Goal: Task Accomplishment & Management: Manage account settings

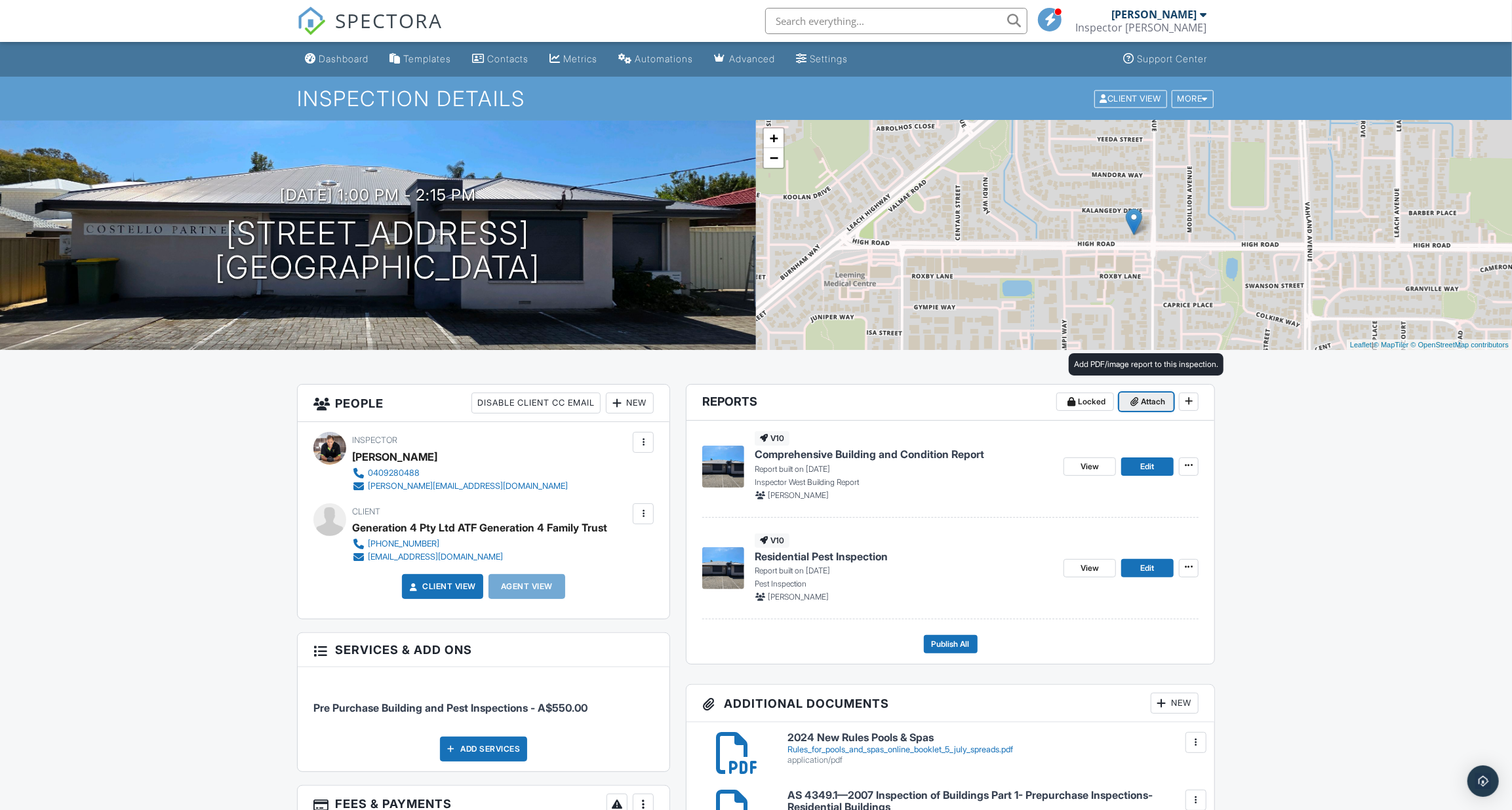
click at [1143, 402] on span "Attach" at bounding box center [1153, 402] width 24 height 13
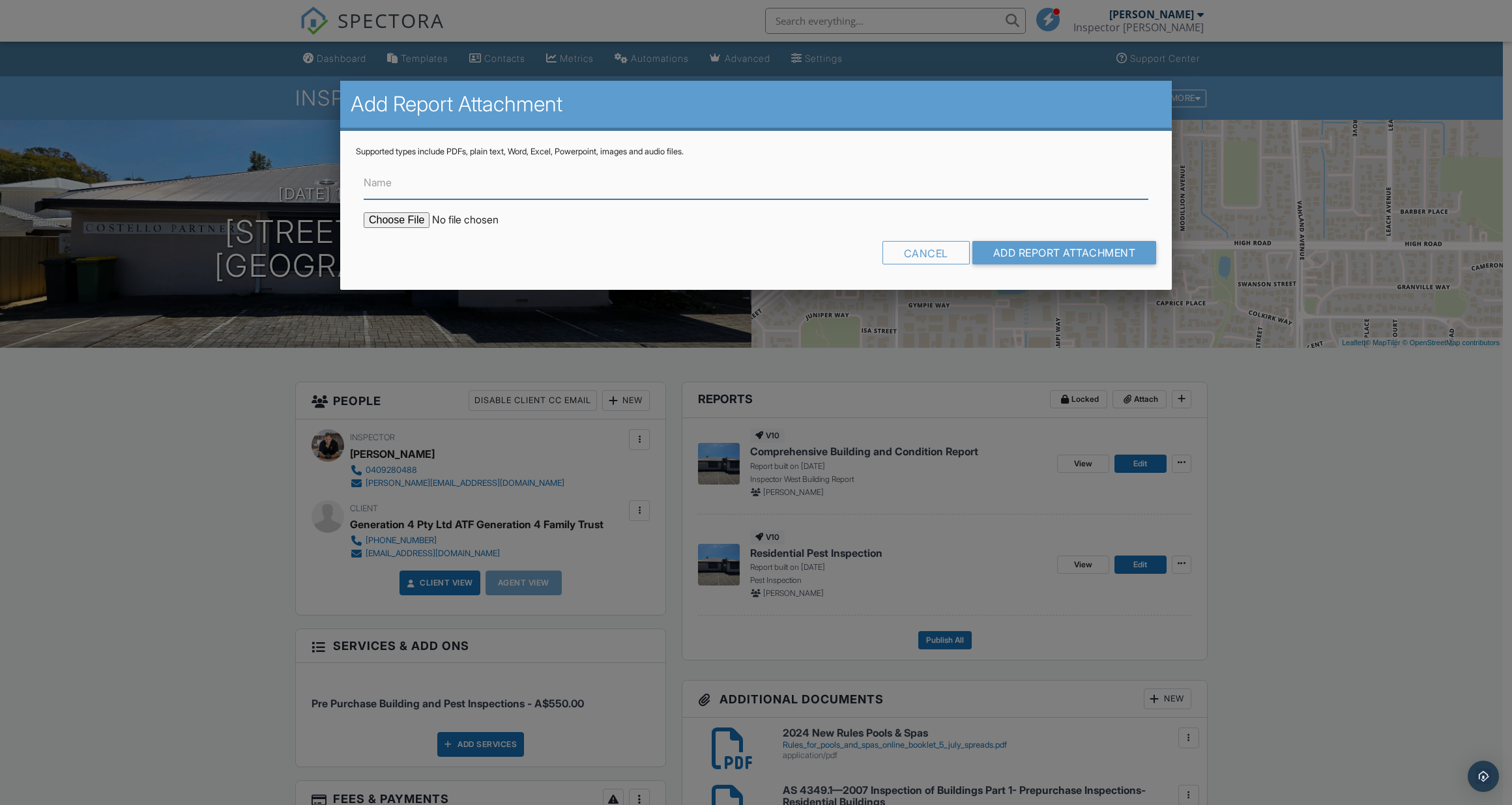
click at [449, 187] on input "Name" at bounding box center [755, 183] width 784 height 32
type input "SUMMARY OF INSPECTION FINDINGS"
click at [397, 222] on input "file" at bounding box center [474, 220] width 222 height 16
type input "C:\fakepath\SUMMARY OF INSPECTION FINDINGS - 202_High_Rd___Comprehensive_Buildi…"
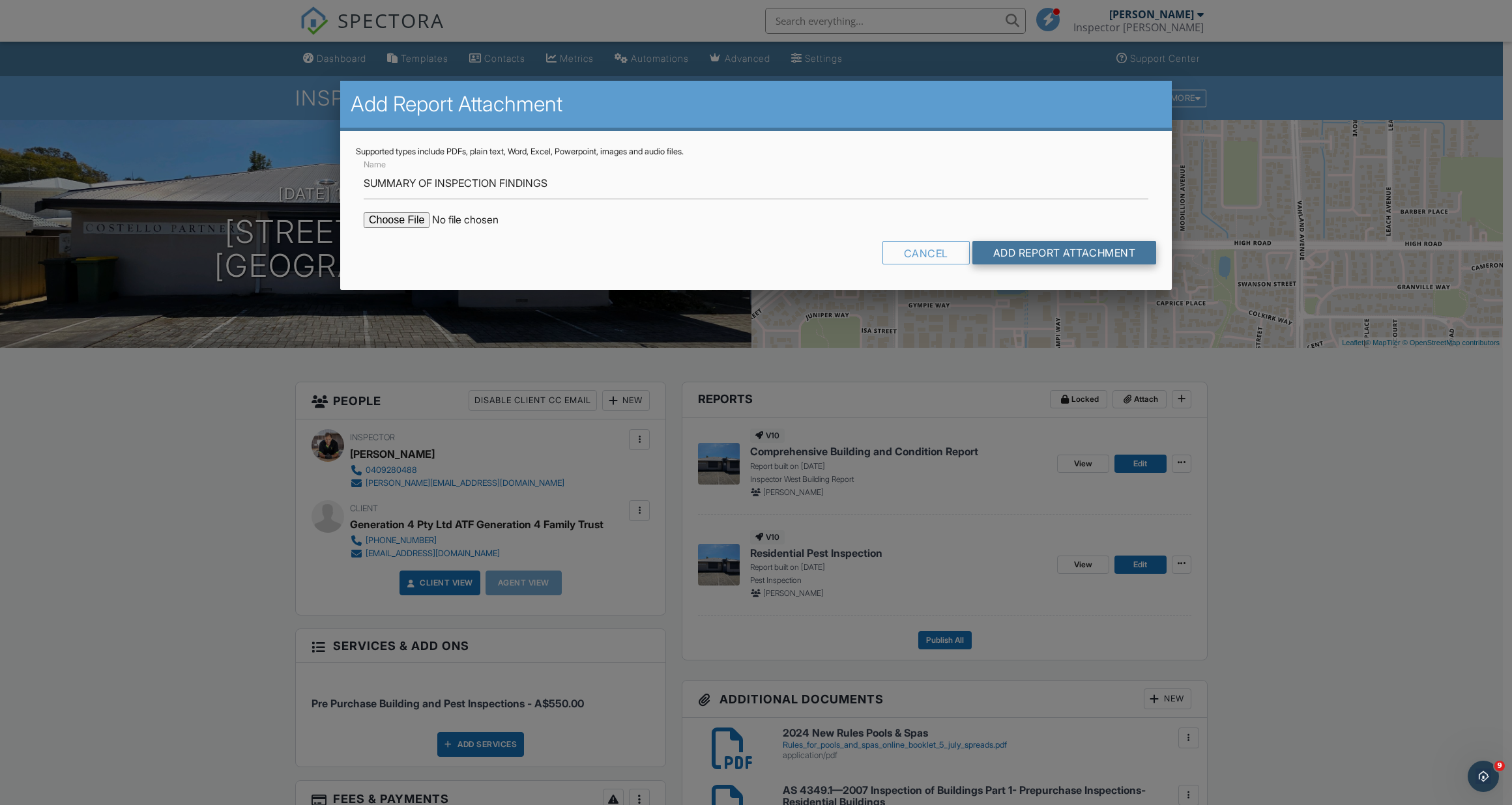
click at [1002, 251] on input "Add Report Attachment" at bounding box center [1064, 252] width 184 height 23
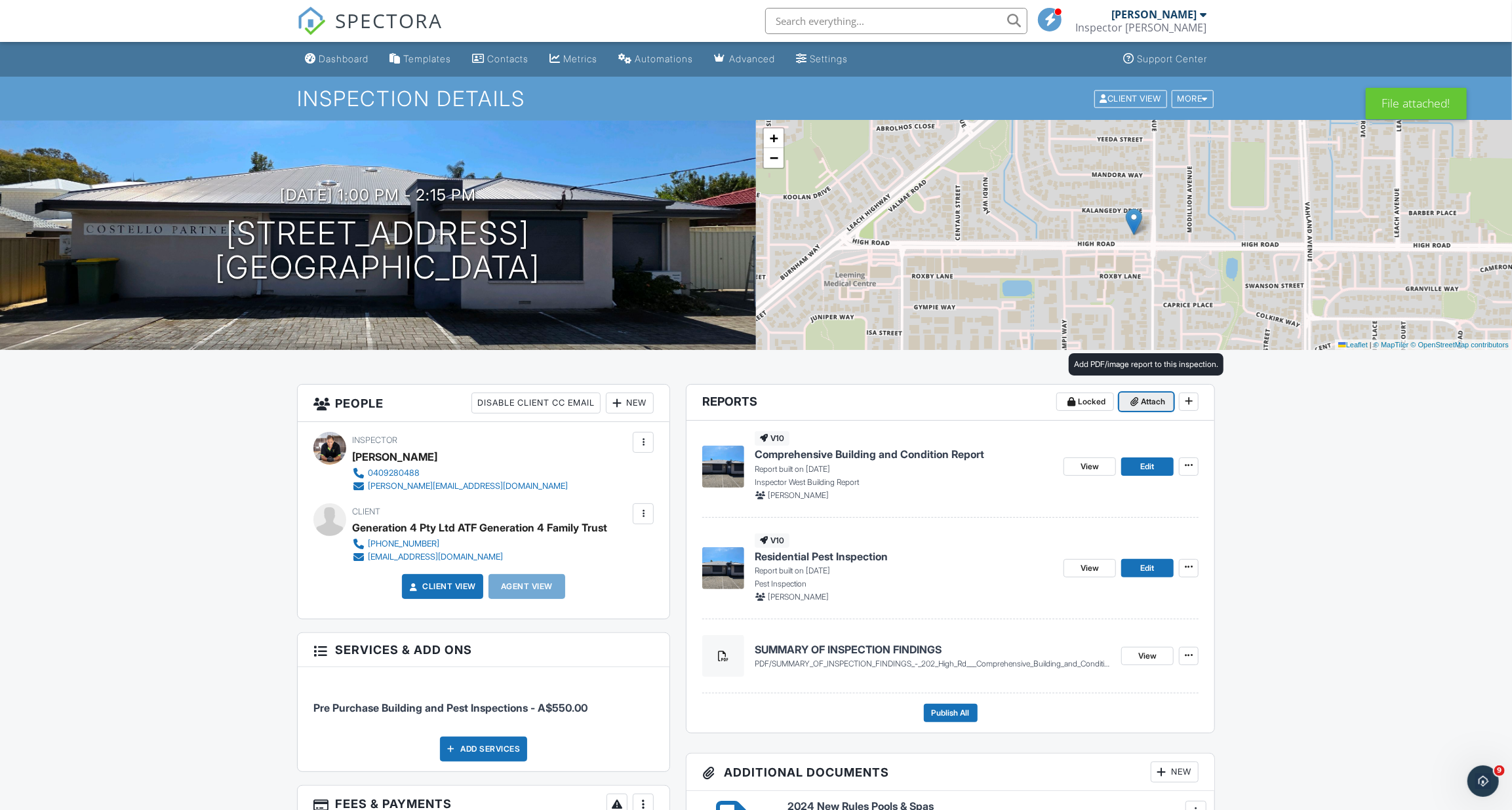
click at [1145, 404] on span "Attach" at bounding box center [1153, 402] width 24 height 13
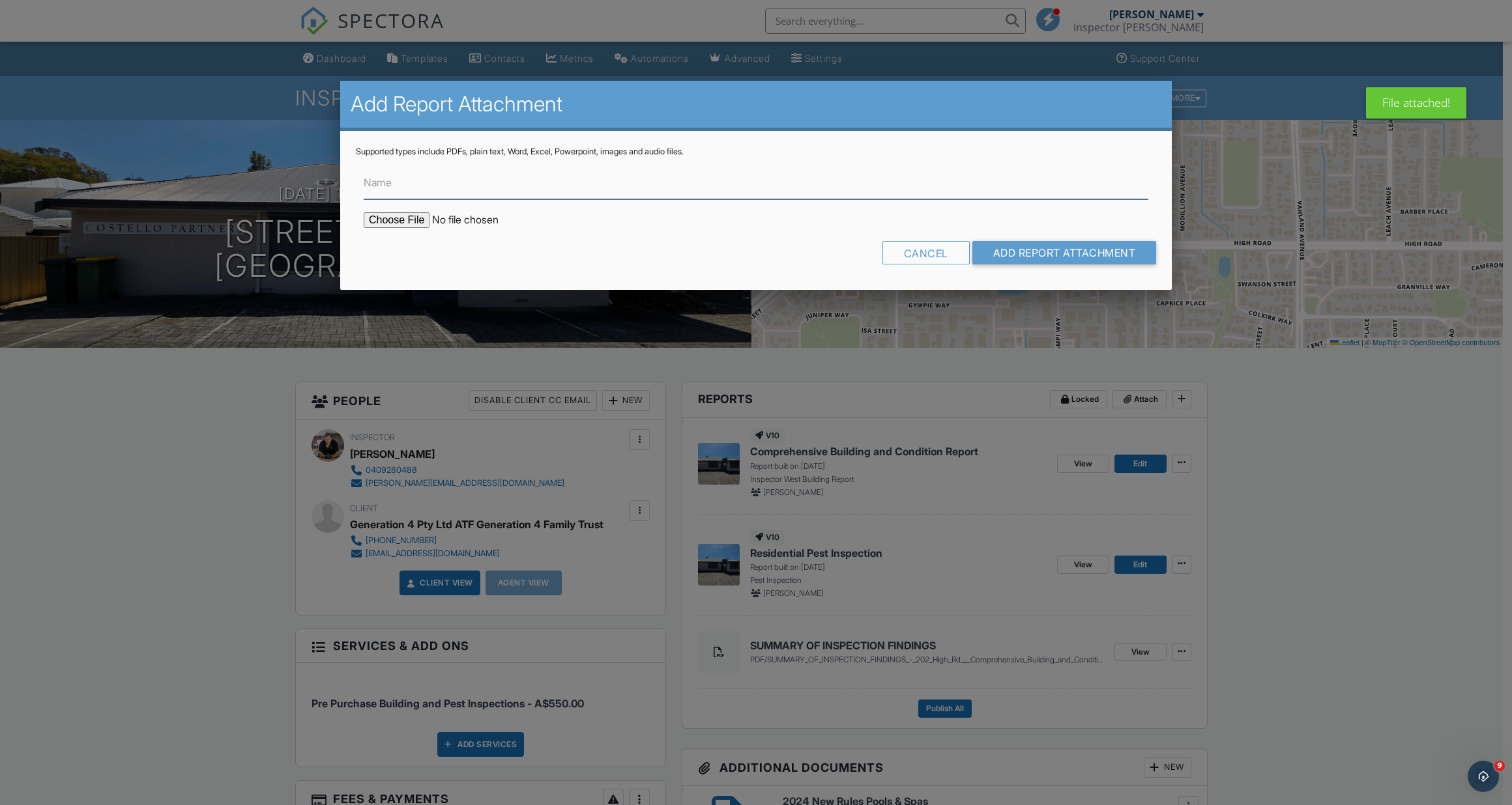
click at [511, 182] on input "Name" at bounding box center [755, 183] width 784 height 32
paste input "COMPREHENSIVE BUILDING AND CONDITION REPORT"
type input "COMPREHENSIVE BUILDING AND CONDITION REPORT"
click at [426, 216] on input "file" at bounding box center [474, 220] width 222 height 16
type input "C:\fakepath\COMPREHENSIVE BUILDING AND CONDITION REPORT - 202_High_Rd___Compreh…"
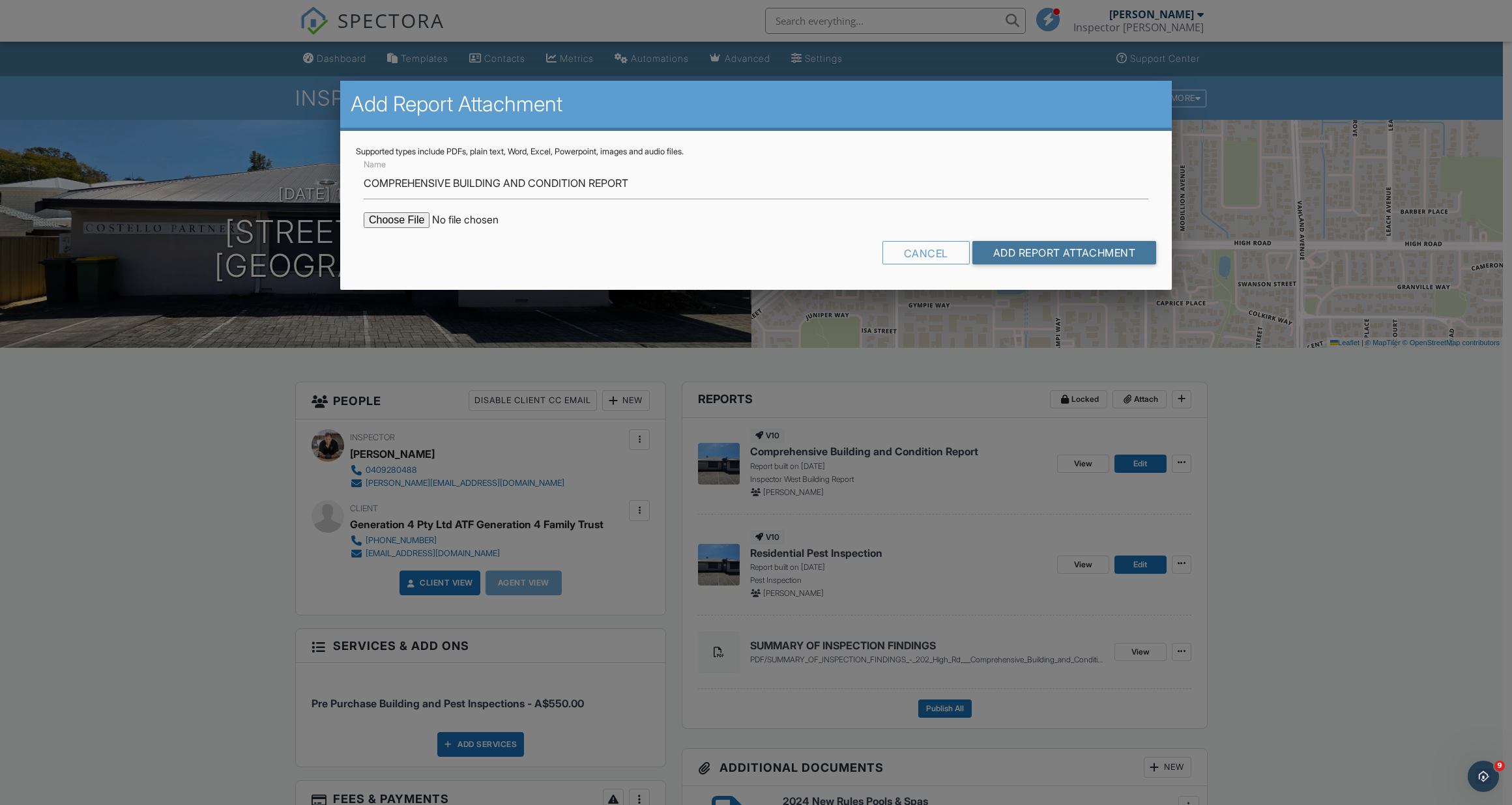
click at [994, 249] on input "Add Report Attachment" at bounding box center [1064, 252] width 184 height 23
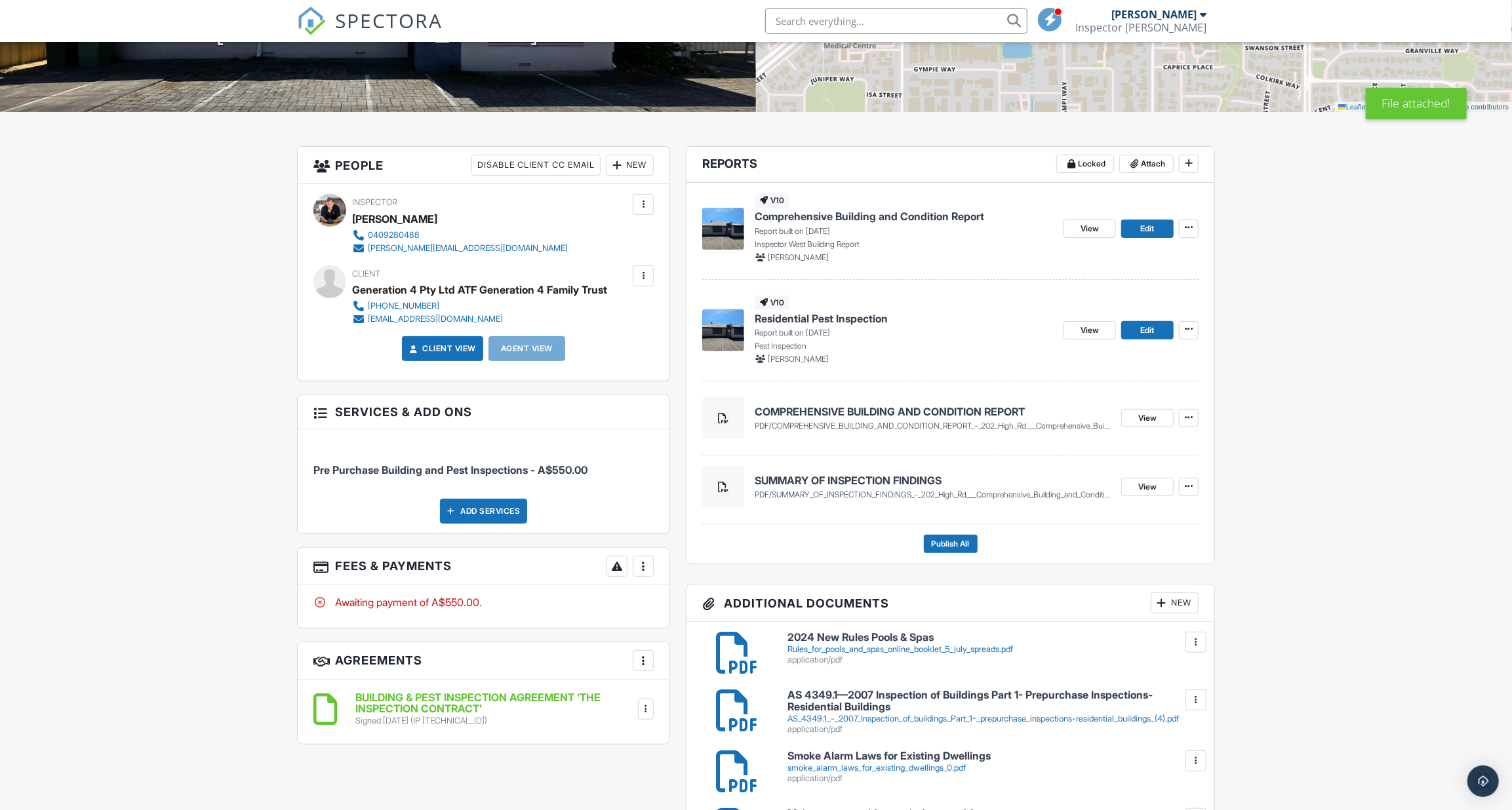
click at [1195, 643] on div at bounding box center [1196, 642] width 13 height 13
click at [1166, 698] on link "Delete" at bounding box center [1169, 699] width 49 height 14
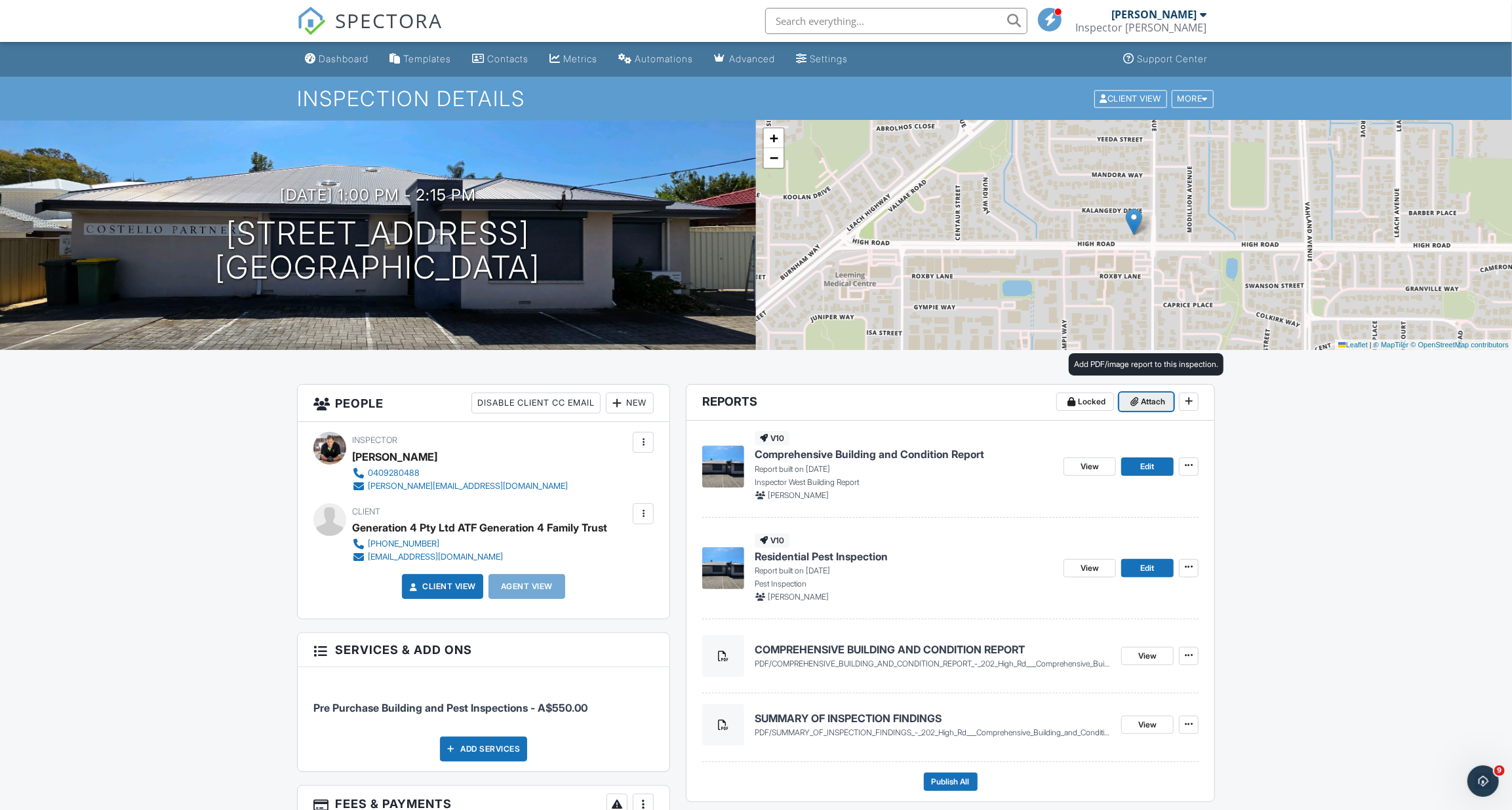
click at [1161, 402] on span "Attach" at bounding box center [1153, 402] width 24 height 13
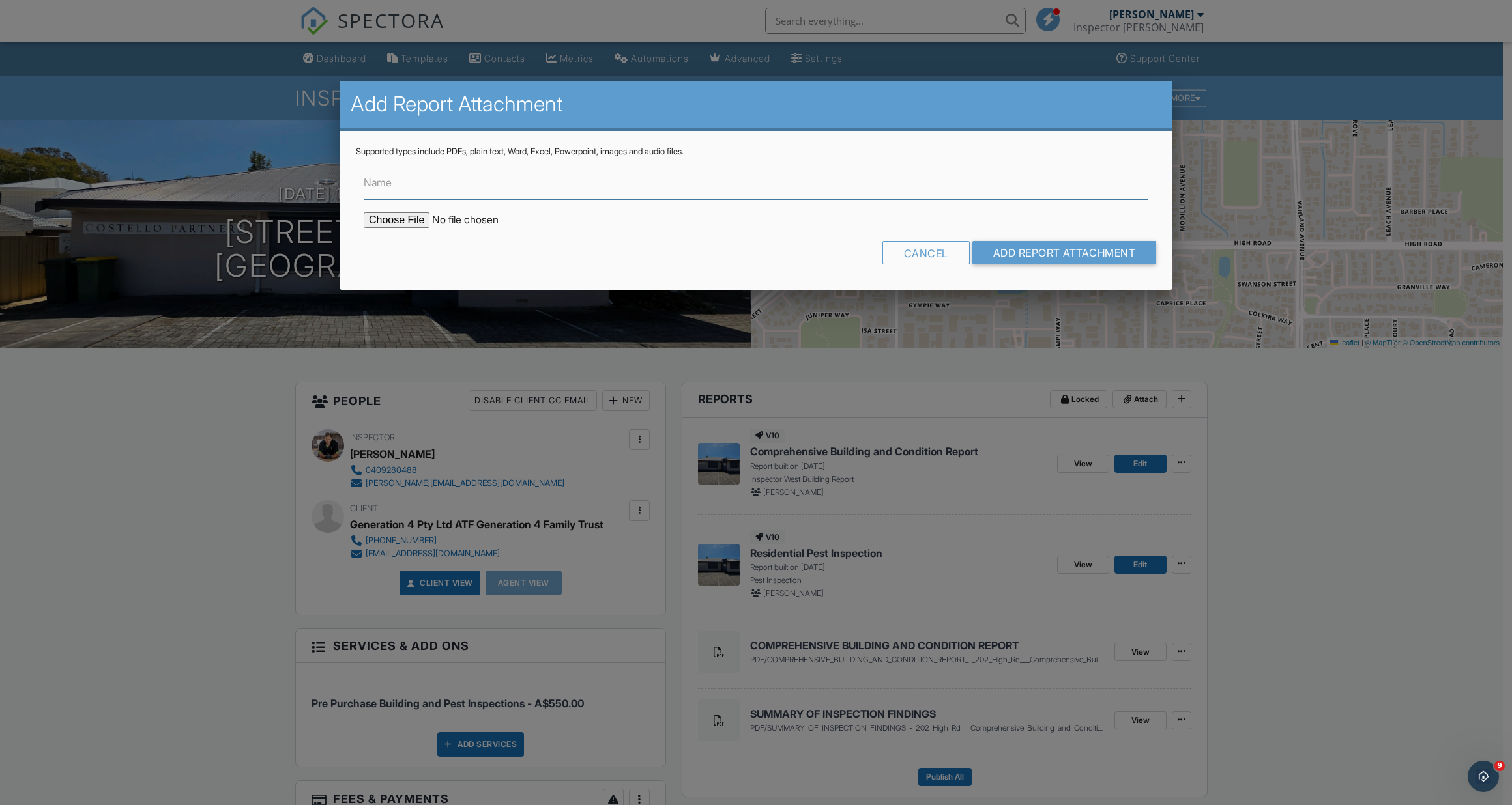
click at [513, 188] on input "Name" at bounding box center [755, 183] width 784 height 32
type input "PEST INSPECTION REPORT"
click at [399, 222] on input "file" at bounding box center [474, 220] width 222 height 16
type input "C:\fakepath\PEST INSPECTION - 202_High_Rd___Residential_Pest_Inspection (1).pdf"
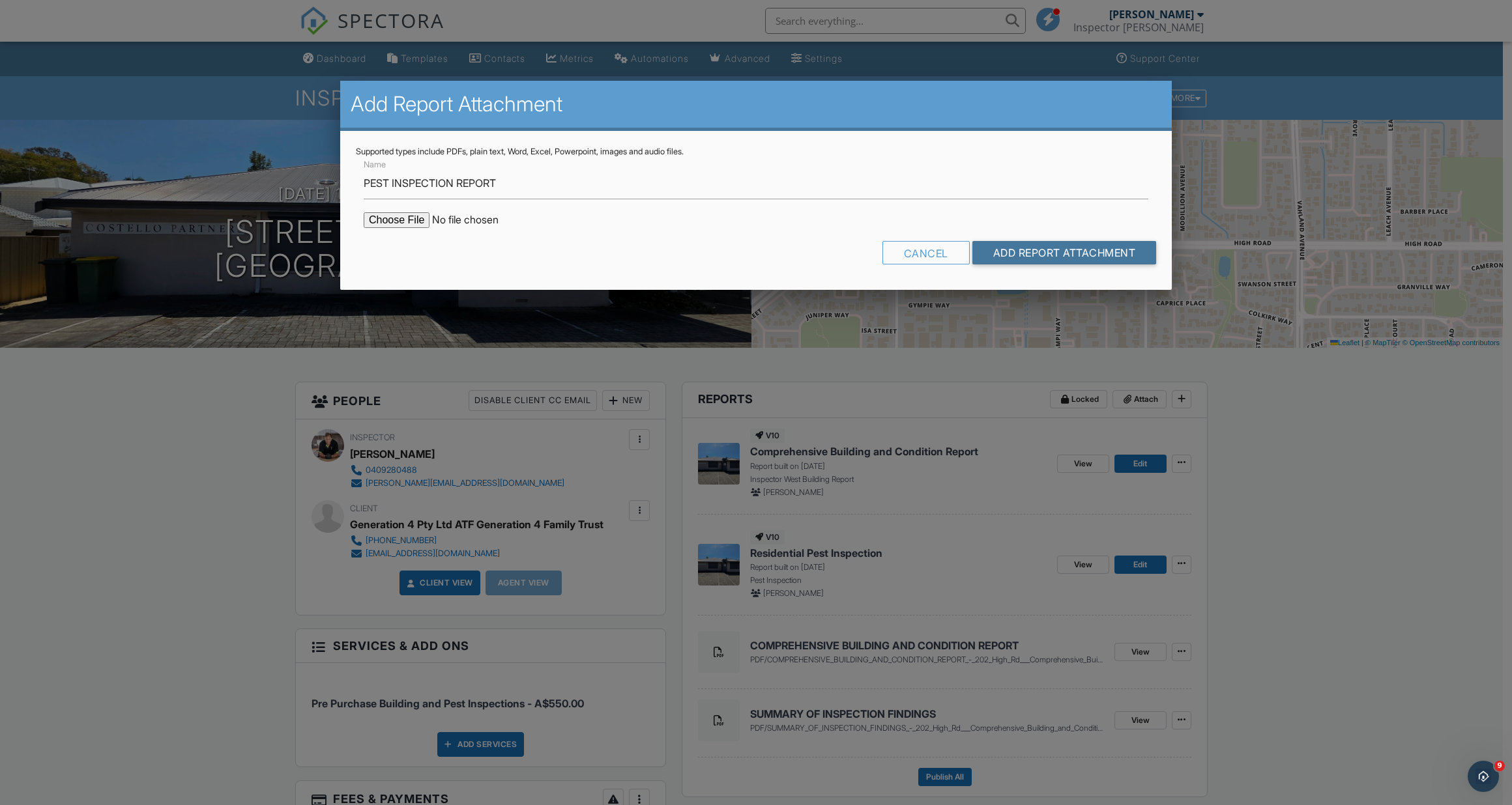
click at [1098, 255] on input "Add Report Attachment" at bounding box center [1064, 252] width 184 height 23
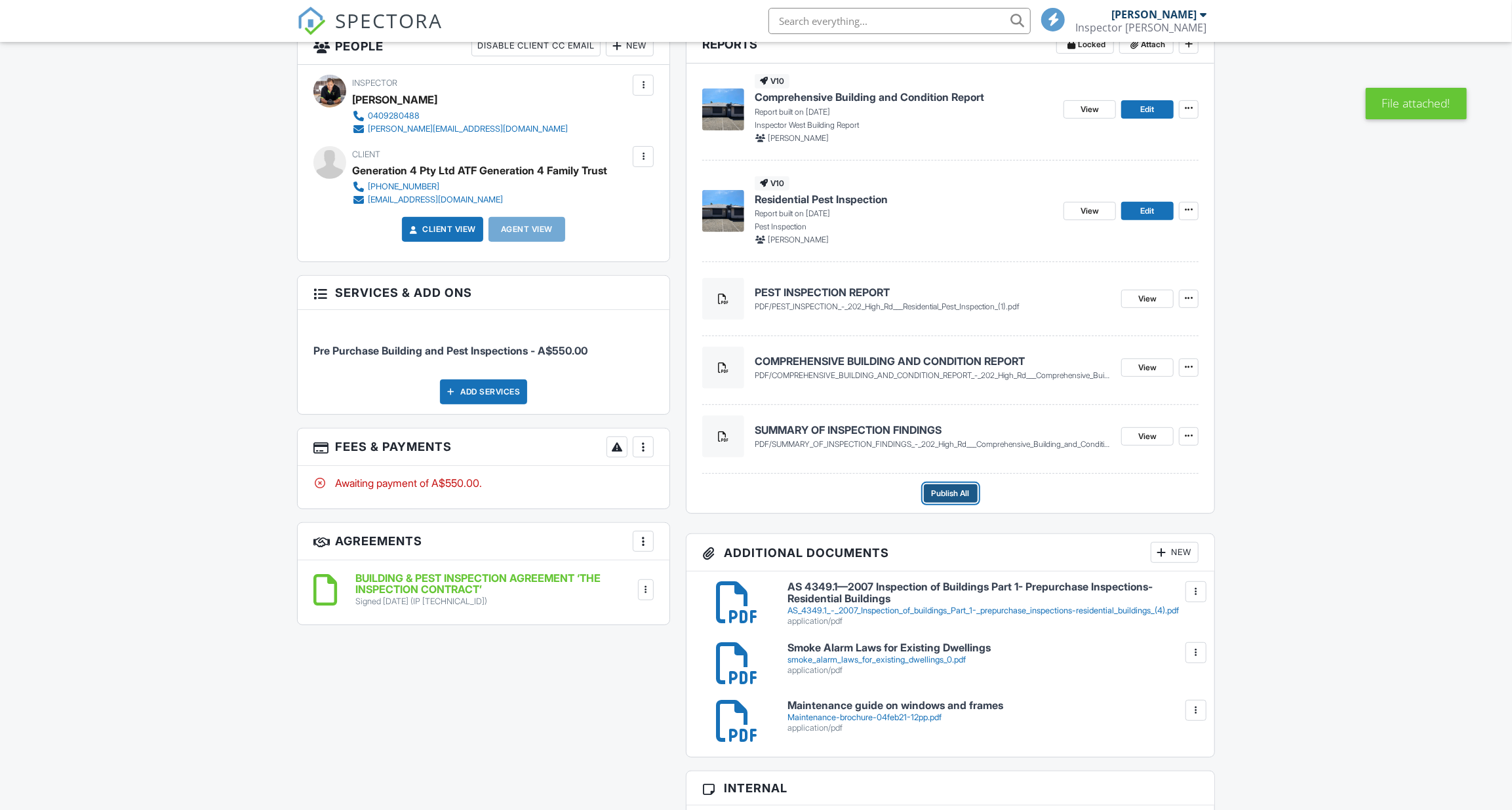
click at [942, 491] on span "Publish All" at bounding box center [950, 494] width 38 height 13
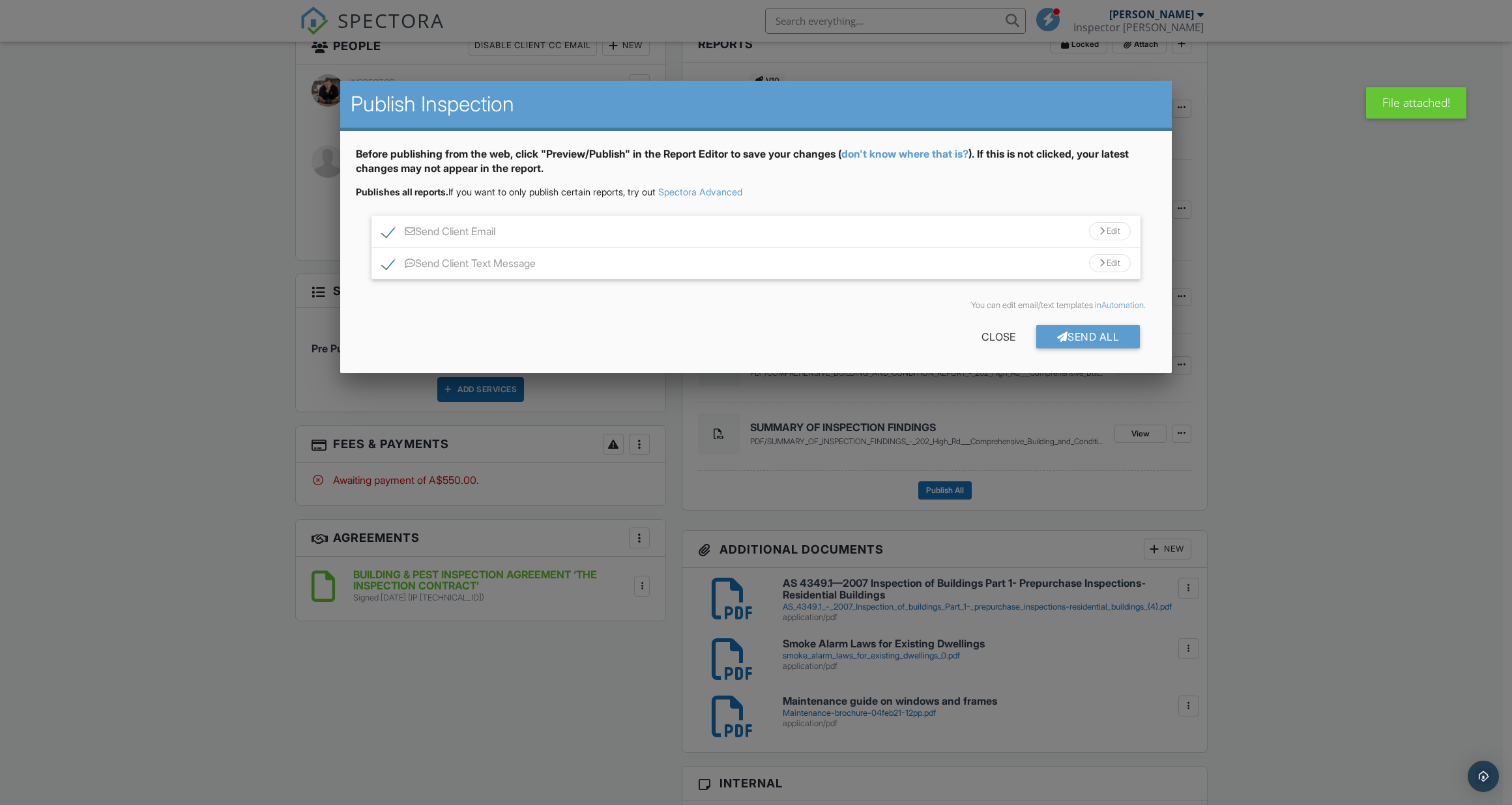
click at [645, 232] on div "Send Client Email Edit" at bounding box center [756, 232] width 769 height 32
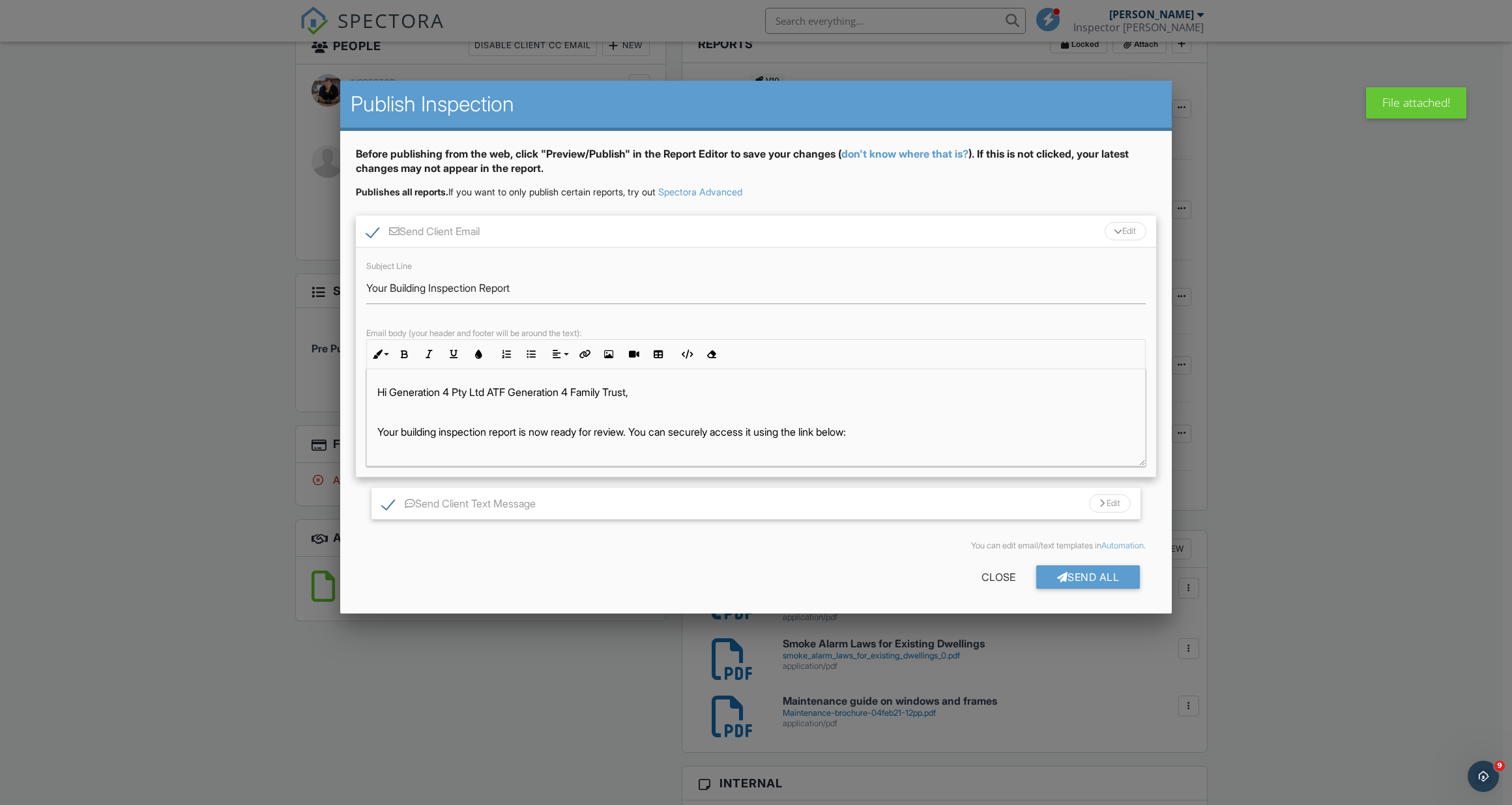
click at [1140, 463] on div "Hi Generation 4 Pty Ltd ATF Generation 4 Family Trust, Your building inspection…" at bounding box center [755, 418] width 779 height 98
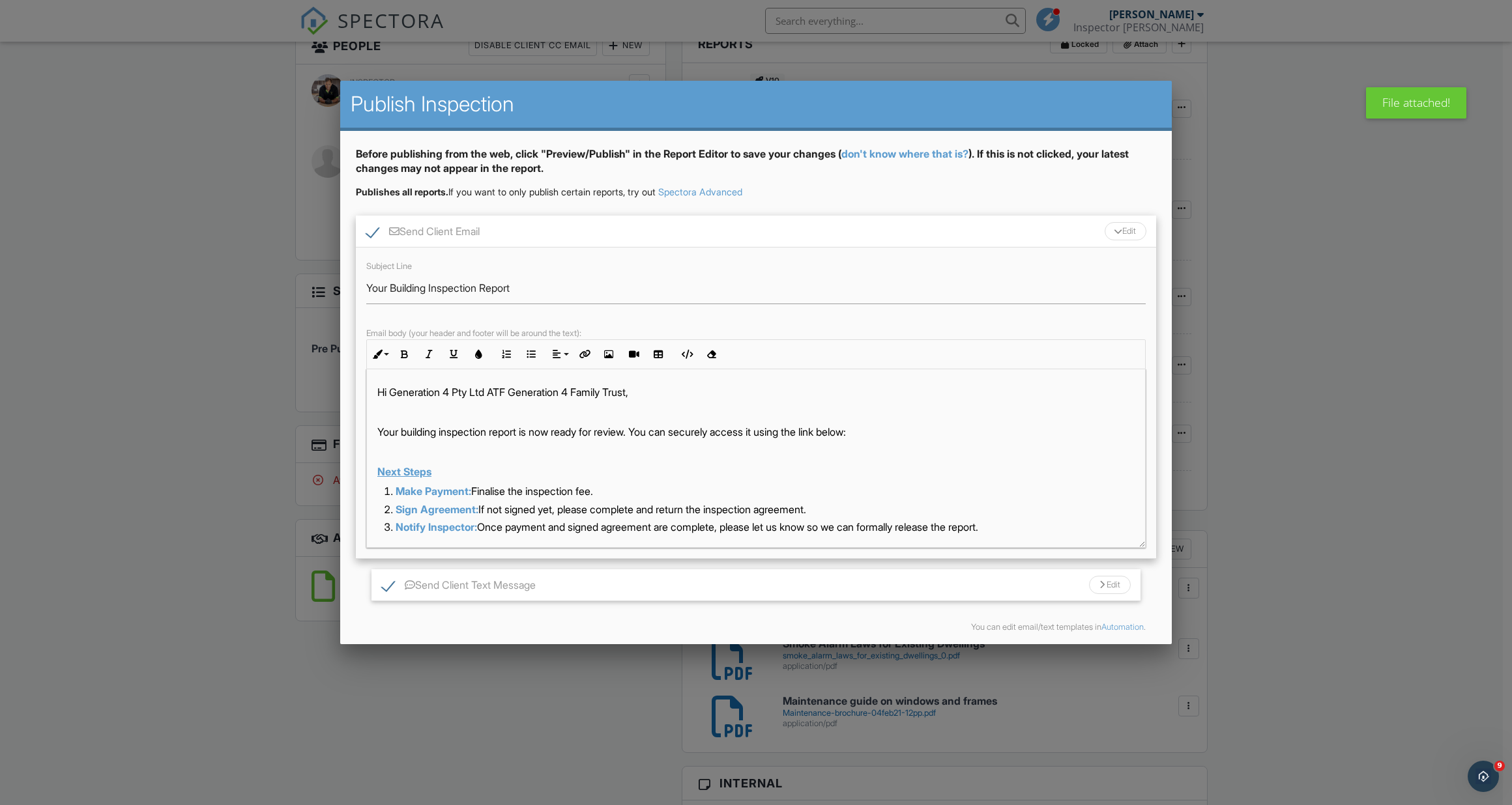
drag, startPoint x: 1140, startPoint y: 463, endPoint x: 1154, endPoint y: 553, distance: 91.1
click at [1156, 553] on div "Before publishing from the web, click "Preview/Publish" in the Report Editor to…" at bounding box center [756, 413] width 832 height 565
click at [507, 510] on li "Sign Agreement: If not signed yet, please complete and return the inspection ag…" at bounding box center [759, 511] width 751 height 18
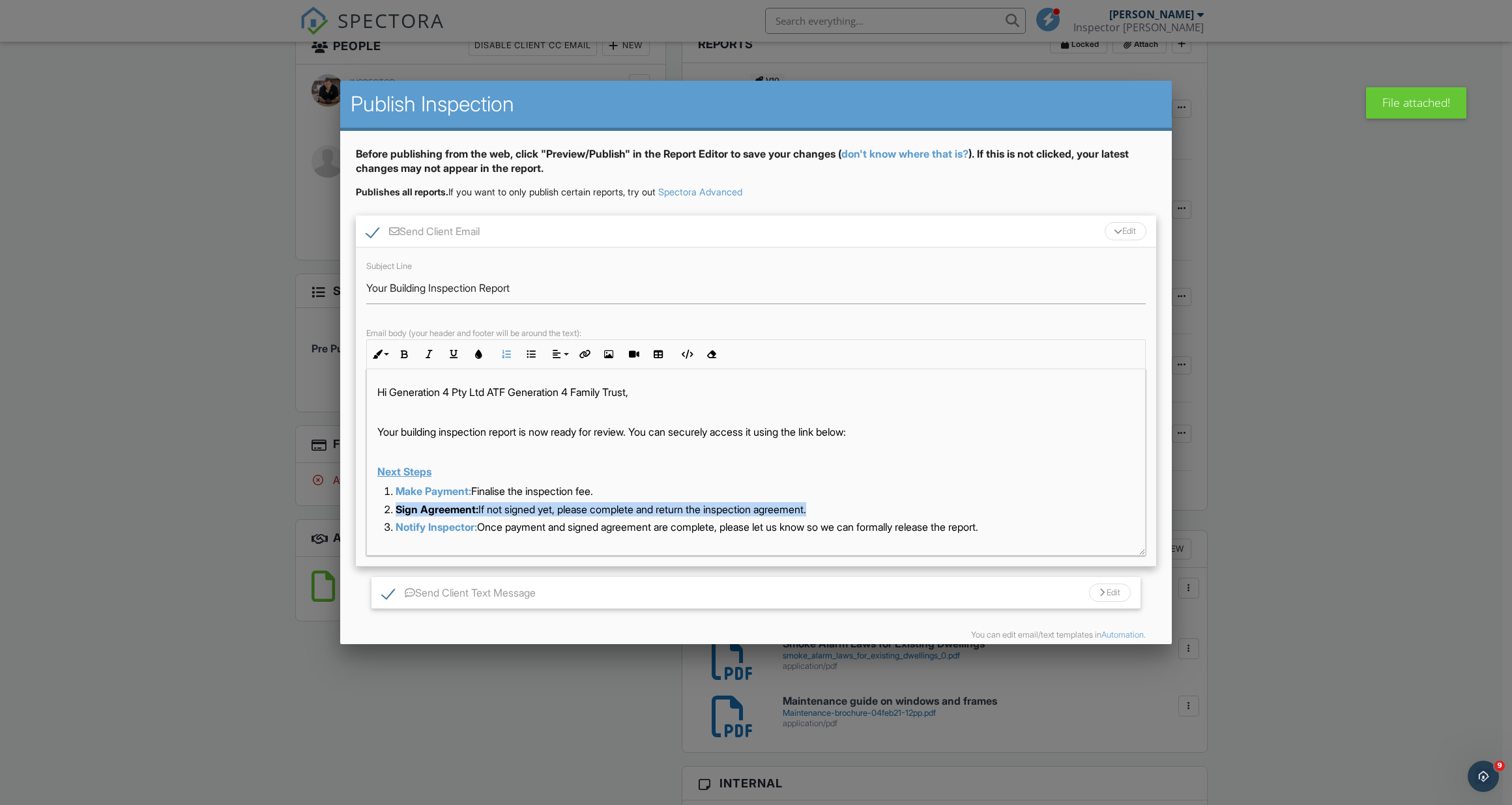
click at [507, 510] on li "Sign Agreement: If not signed yet, please complete and return the inspection ag…" at bounding box center [759, 511] width 751 height 18
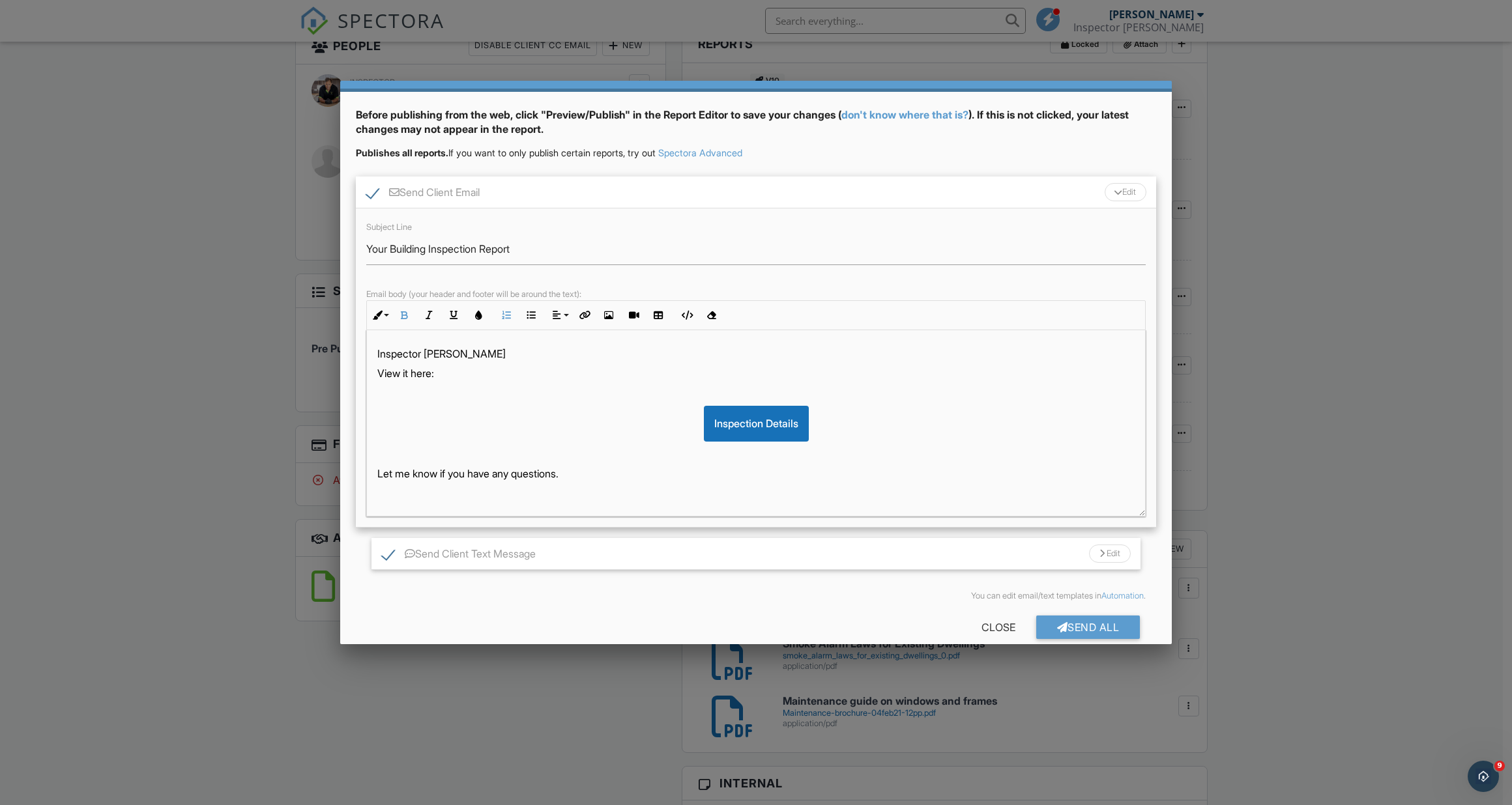
scroll to position [58, 0]
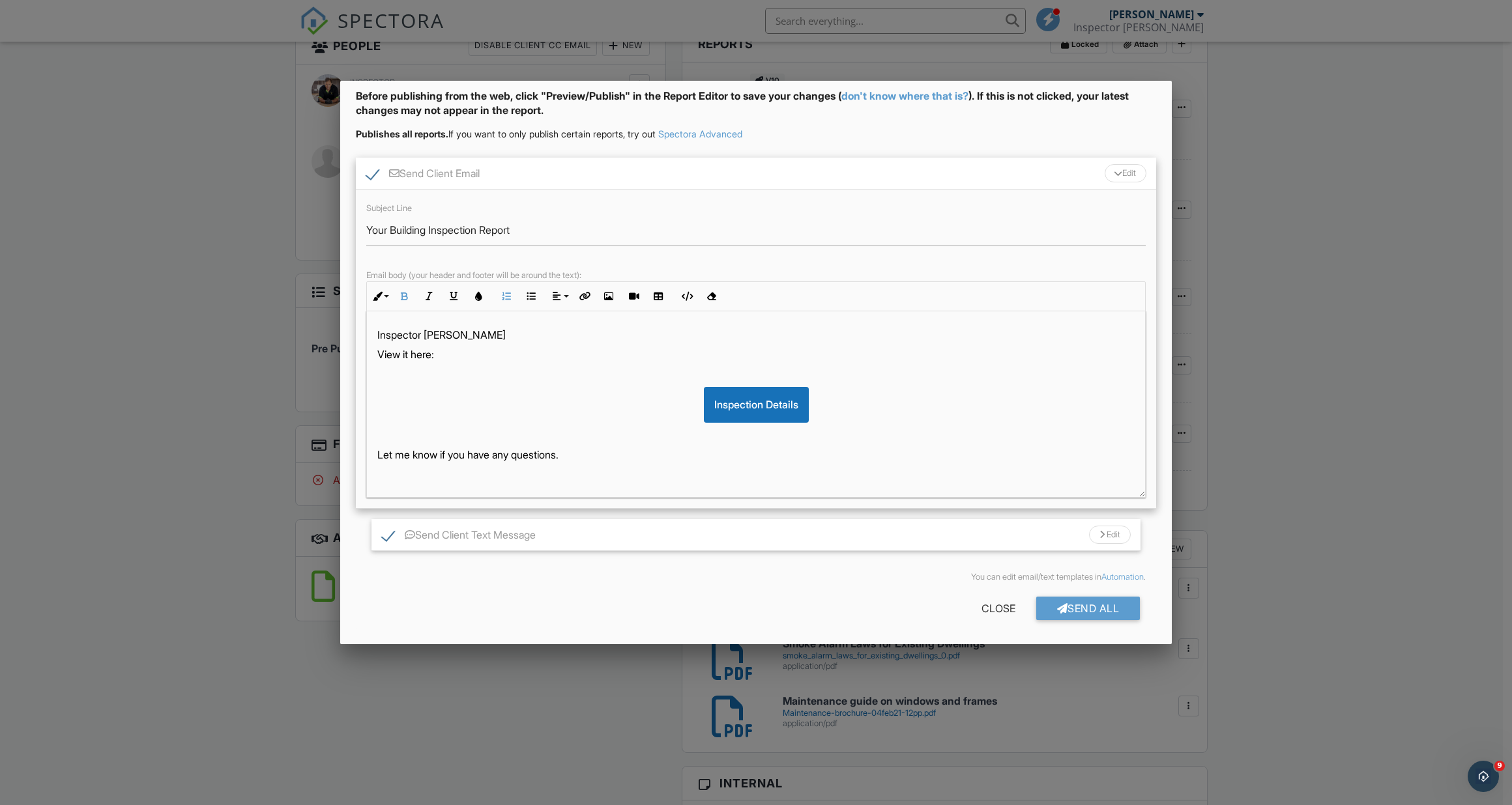
click at [1082, 608] on div "Send All" at bounding box center [1088, 608] width 104 height 23
